Goal: Information Seeking & Learning: Learn about a topic

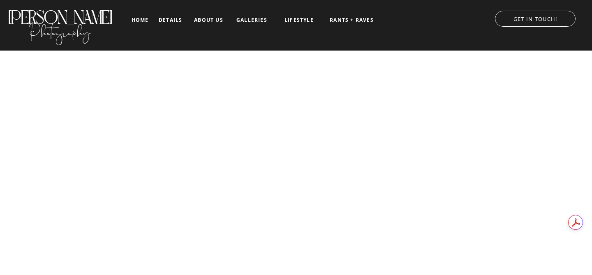
click at [241, 22] on nav "galleries" at bounding box center [252, 20] width 34 height 6
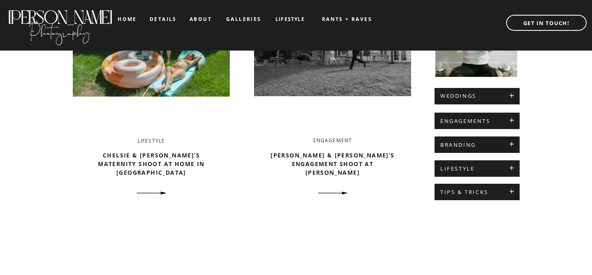
scroll to position [376, 0]
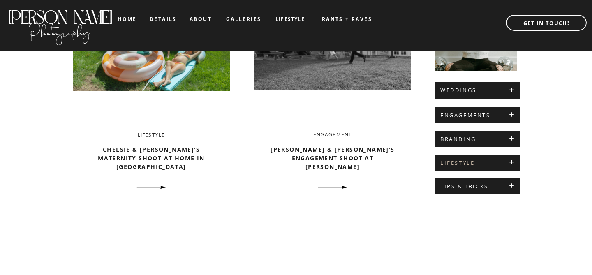
click at [490, 163] on h2 "LIFESTYLE" at bounding box center [477, 163] width 74 height 7
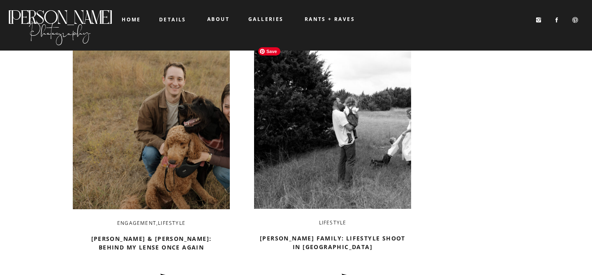
scroll to position [377, 0]
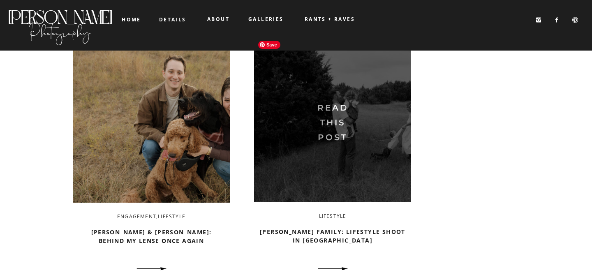
click at [375, 154] on img at bounding box center [332, 120] width 157 height 166
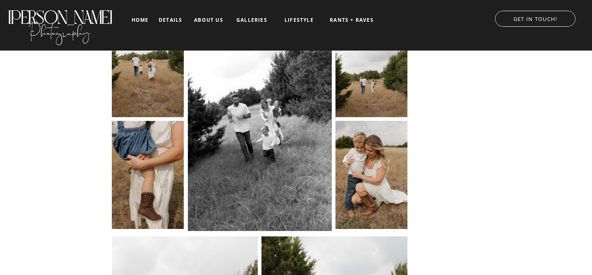
scroll to position [1330, 0]
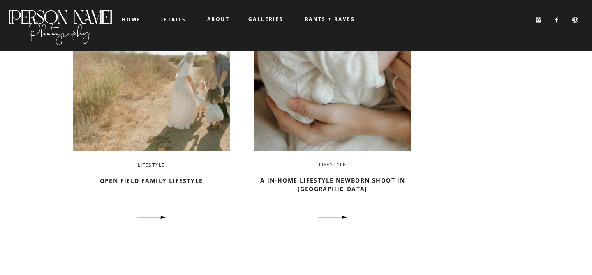
scroll to position [751, 0]
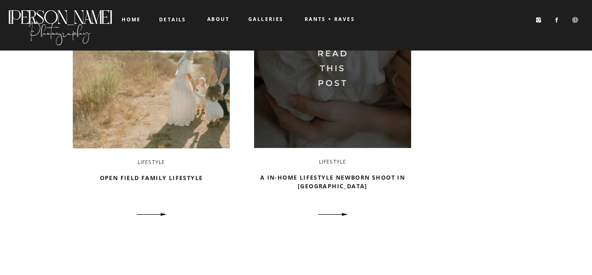
click at [361, 99] on img at bounding box center [332, 65] width 157 height 166
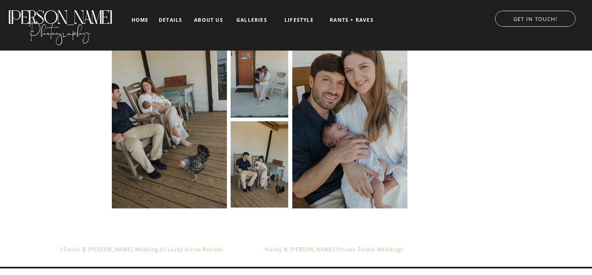
scroll to position [3207, 0]
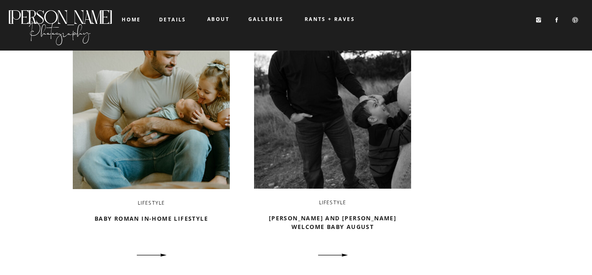
scroll to position [1350, 0]
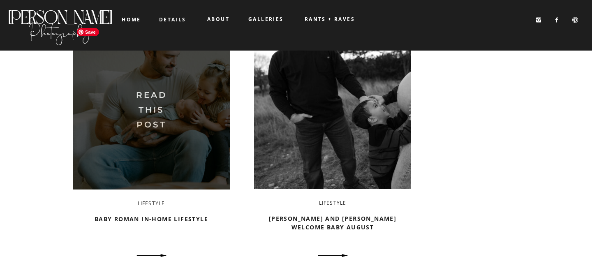
click at [182, 117] on img at bounding box center [151, 107] width 157 height 166
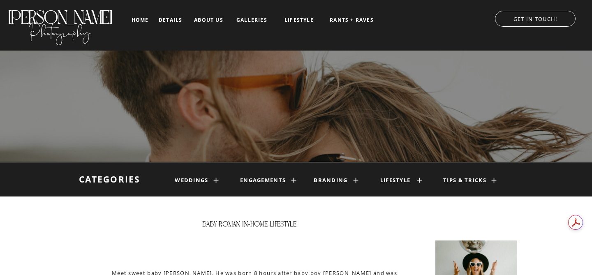
click at [394, 177] on h1 "lifestyle" at bounding box center [395, 180] width 38 height 7
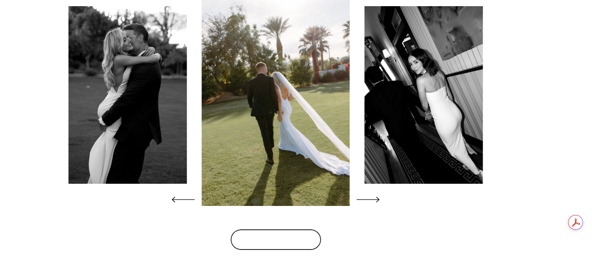
scroll to position [1604, 0]
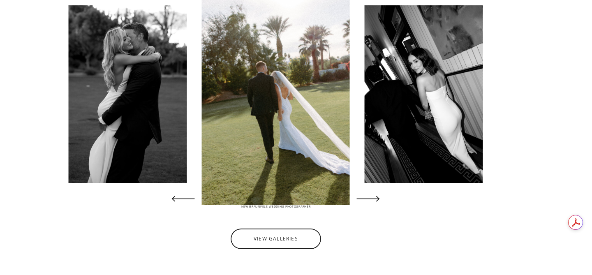
click at [382, 201] on icon at bounding box center [368, 199] width 30 height 30
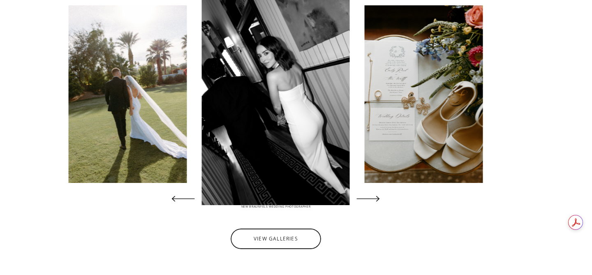
click at [382, 201] on icon at bounding box center [368, 199] width 30 height 30
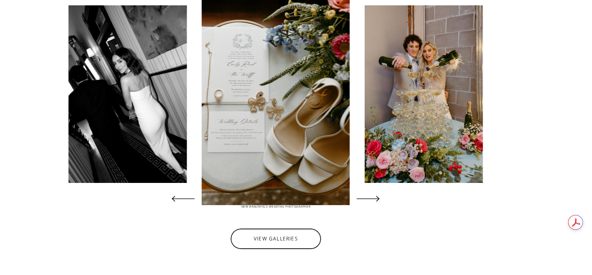
click at [382, 201] on icon at bounding box center [368, 199] width 30 height 30
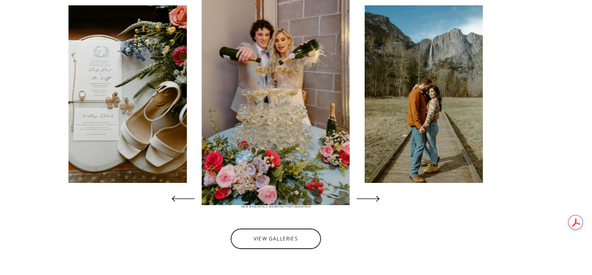
click at [382, 201] on icon at bounding box center [368, 199] width 30 height 30
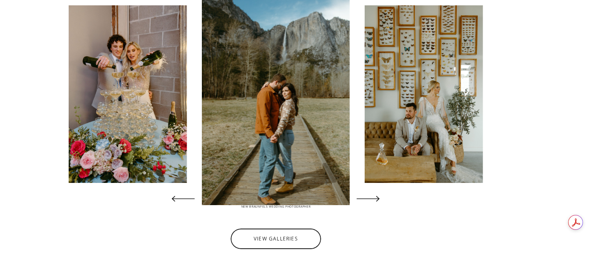
click at [382, 201] on icon at bounding box center [368, 199] width 30 height 30
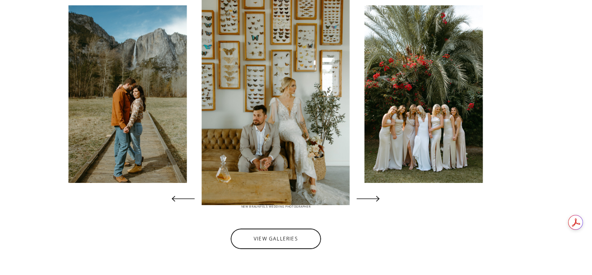
click at [382, 201] on icon at bounding box center [368, 199] width 30 height 30
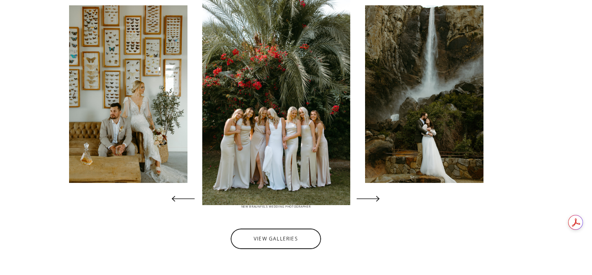
click at [382, 201] on icon at bounding box center [368, 199] width 30 height 30
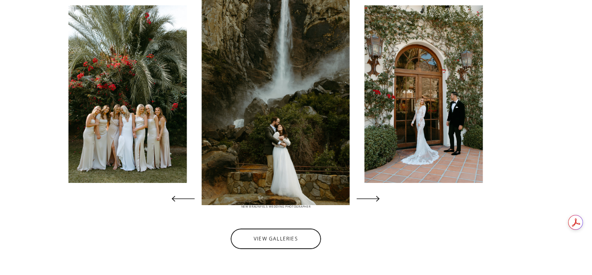
click at [382, 201] on icon at bounding box center [368, 199] width 30 height 30
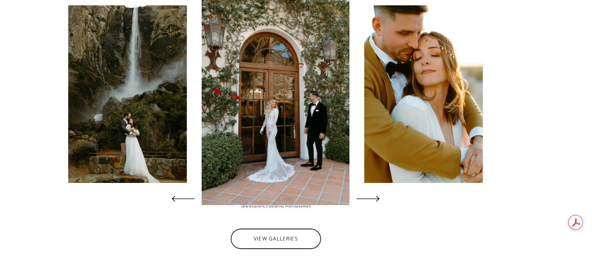
click at [382, 201] on icon at bounding box center [368, 199] width 30 height 30
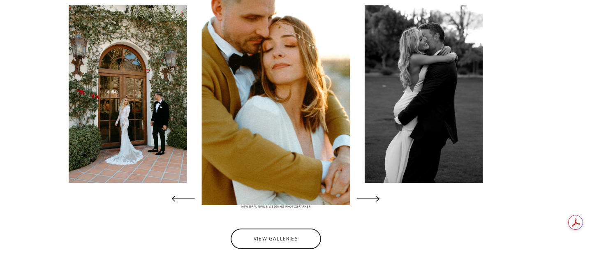
click at [382, 201] on icon at bounding box center [368, 199] width 30 height 30
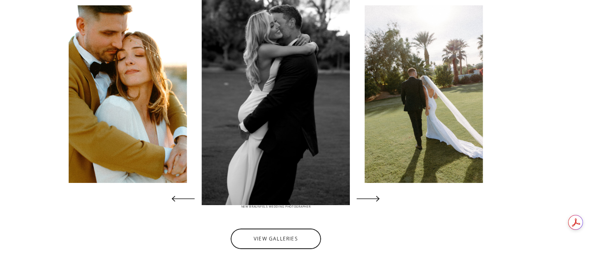
click at [382, 201] on icon at bounding box center [368, 199] width 30 height 30
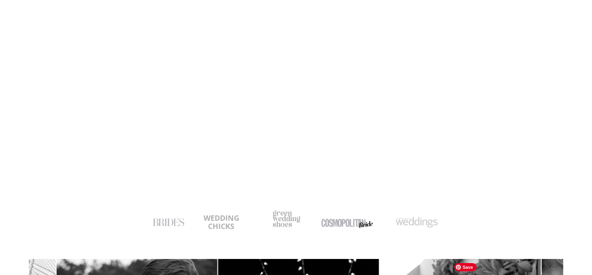
scroll to position [0, 0]
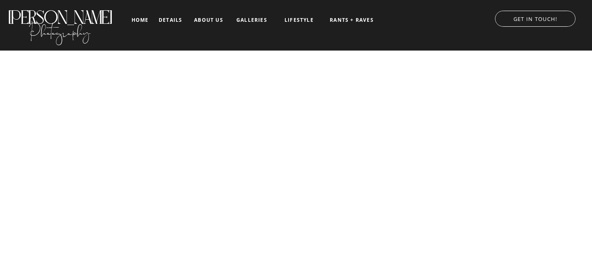
click at [254, 19] on nav "galleries" at bounding box center [252, 20] width 34 height 6
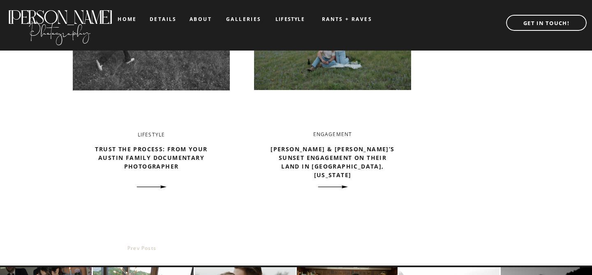
scroll to position [1613, 0]
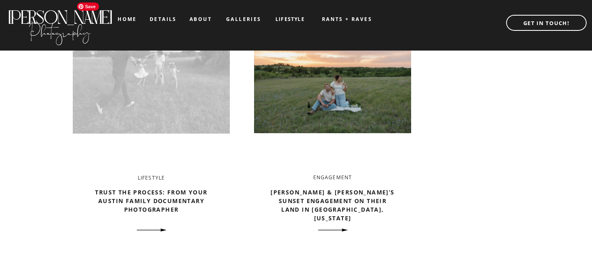
click at [174, 82] on img at bounding box center [151, 81] width 157 height 166
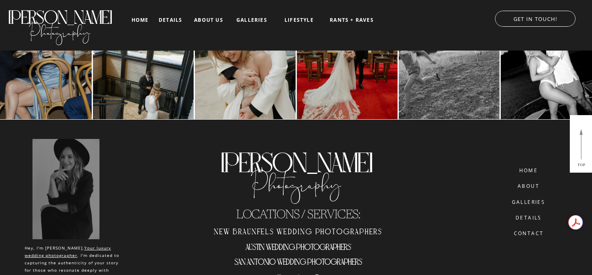
scroll to position [2450, 0]
